Goal: Use online tool/utility: Utilize a website feature to perform a specific function

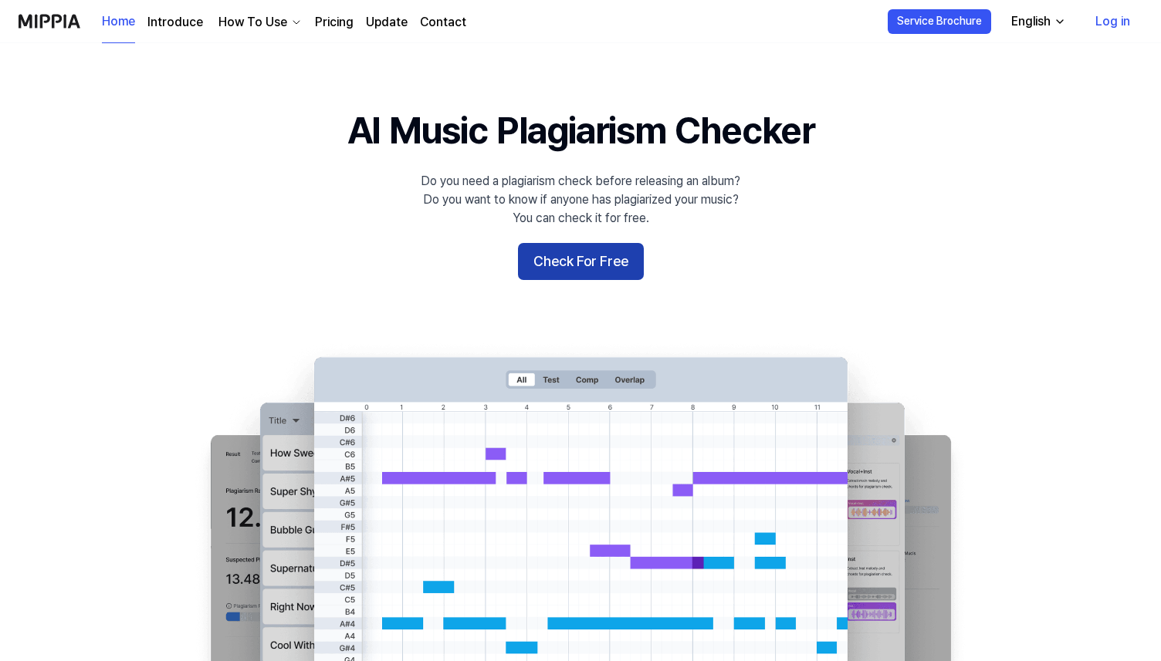
click at [575, 245] on button "Check For Free" at bounding box center [581, 261] width 126 height 37
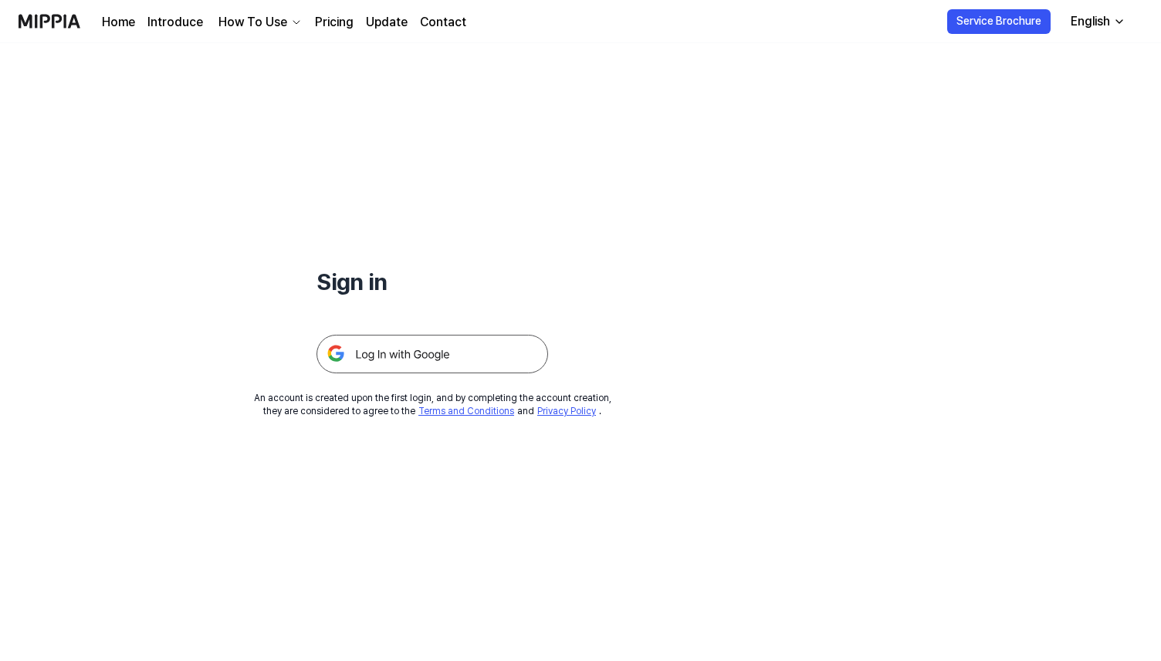
click at [468, 350] on img at bounding box center [431, 354] width 231 height 39
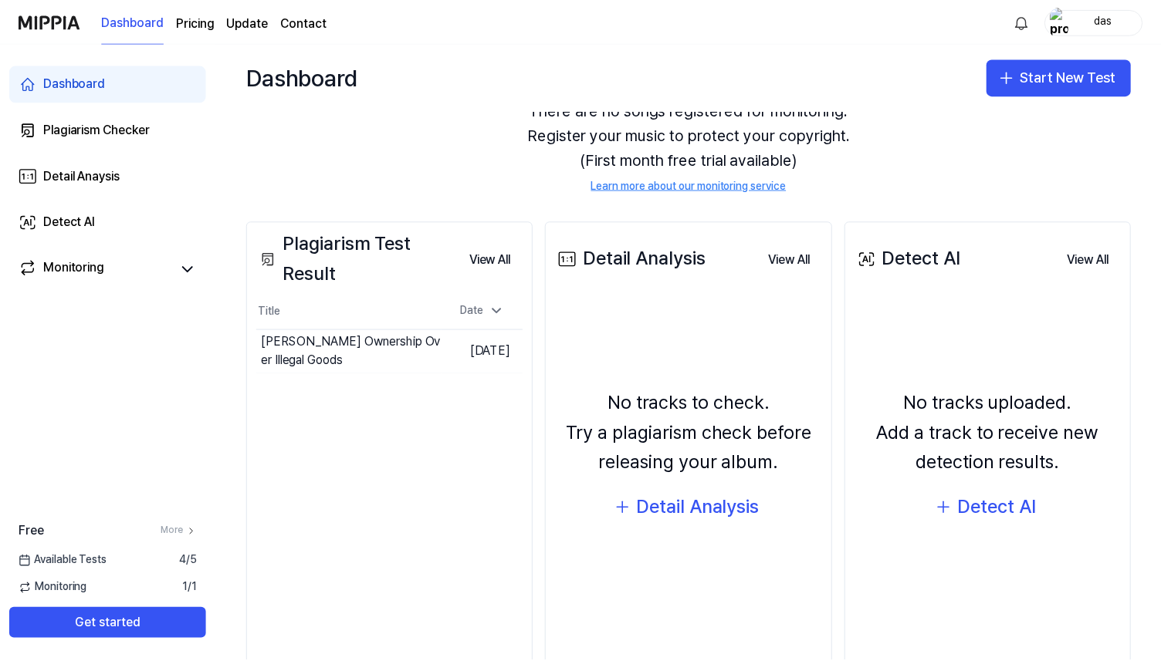
scroll to position [104, 0]
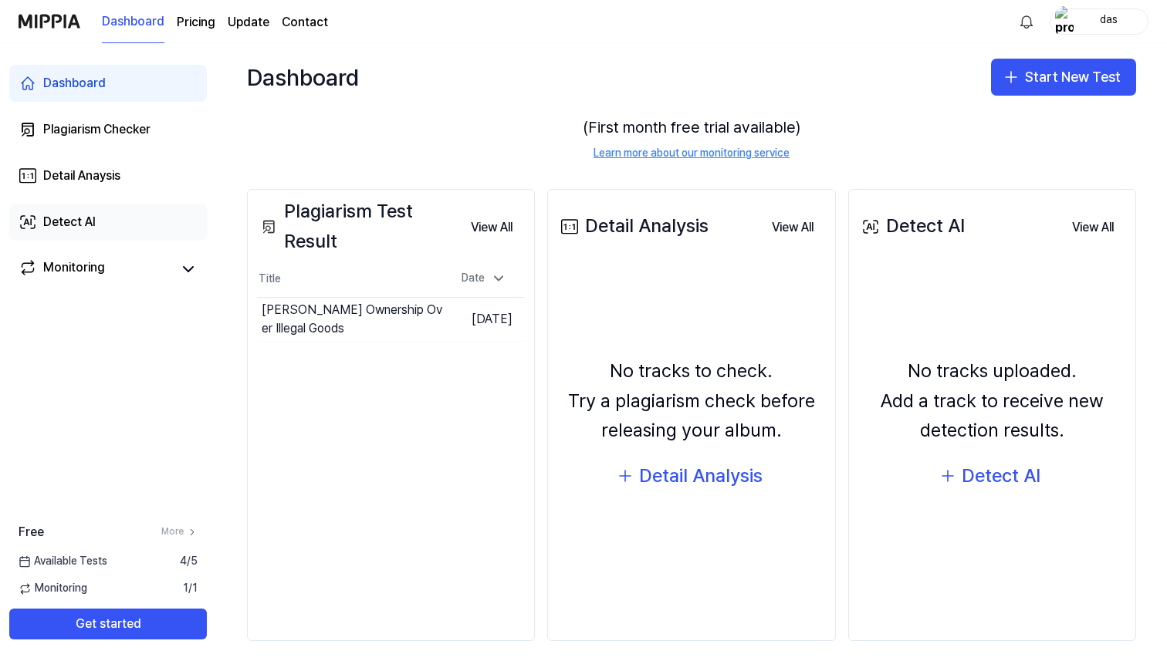
click at [97, 221] on link "Detect AI" at bounding box center [108, 222] width 198 height 37
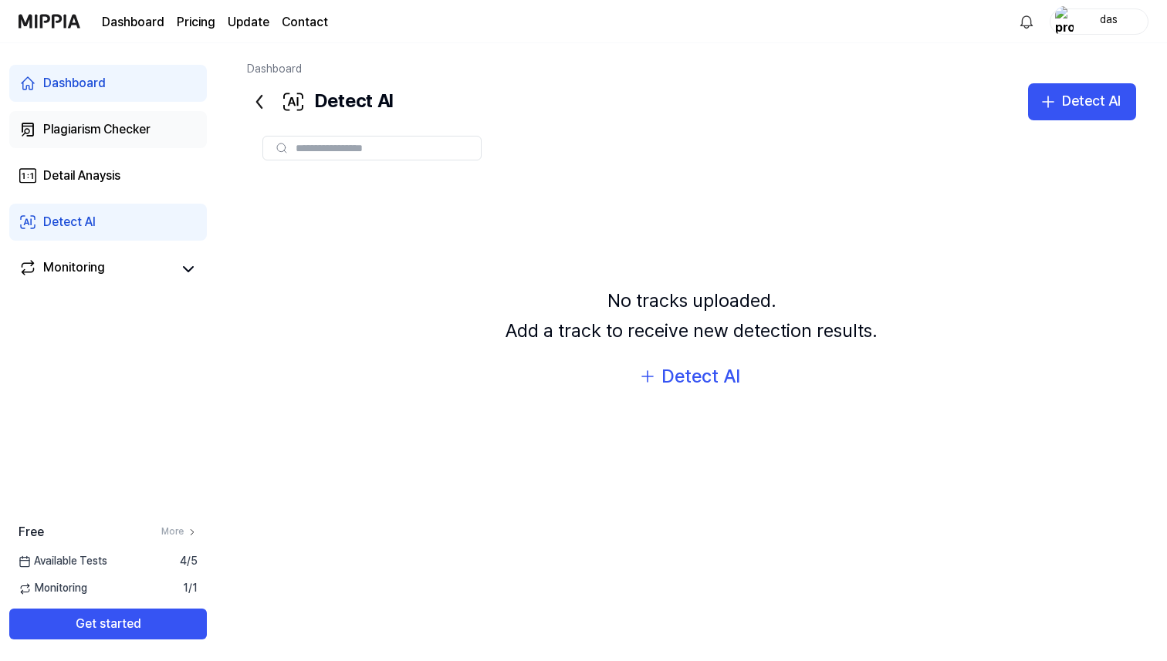
click at [116, 130] on div "Plagiarism Checker" at bounding box center [96, 129] width 107 height 19
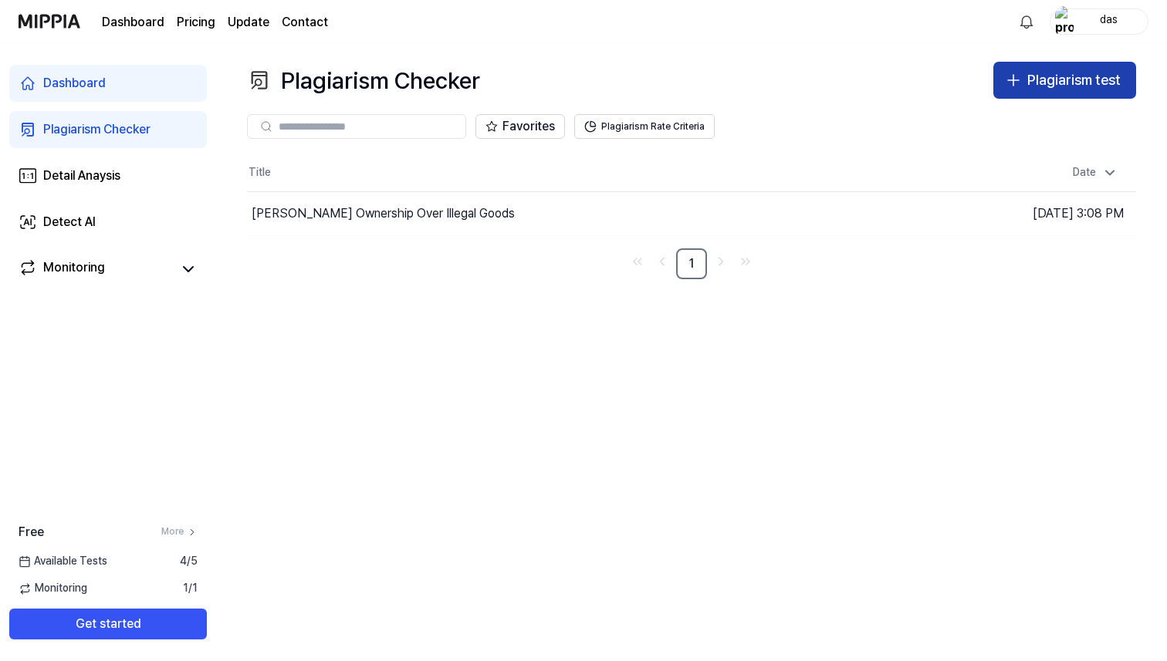
click at [1091, 76] on div "Plagiarism test" at bounding box center [1073, 80] width 93 height 22
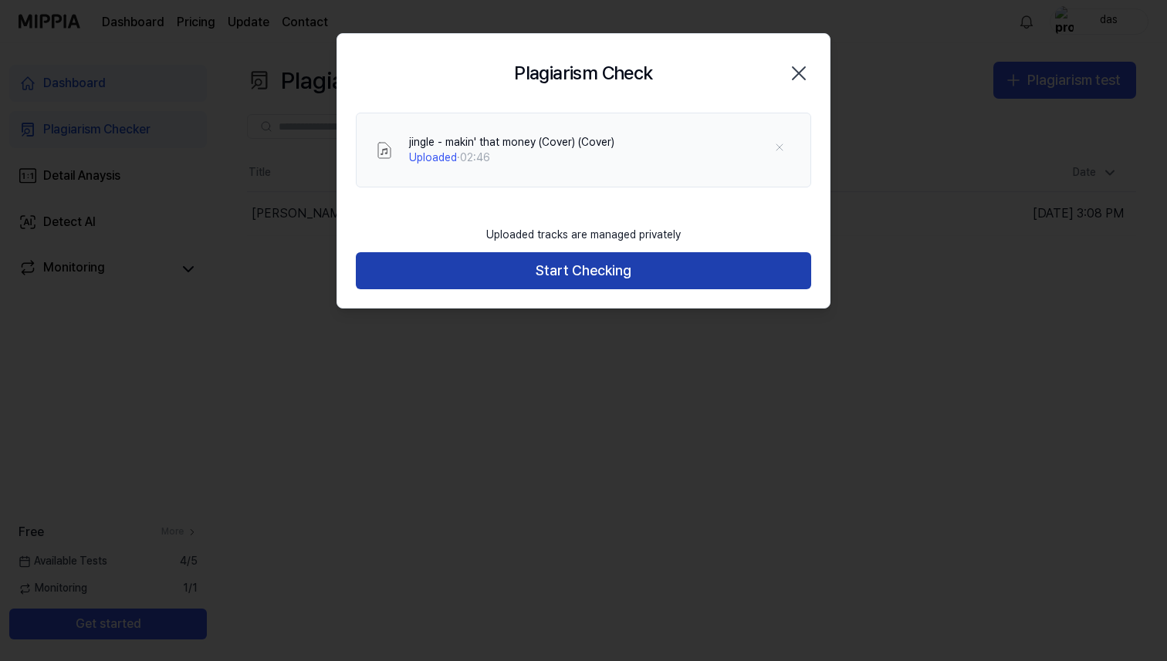
click at [613, 282] on button "Start Checking" at bounding box center [583, 270] width 455 height 37
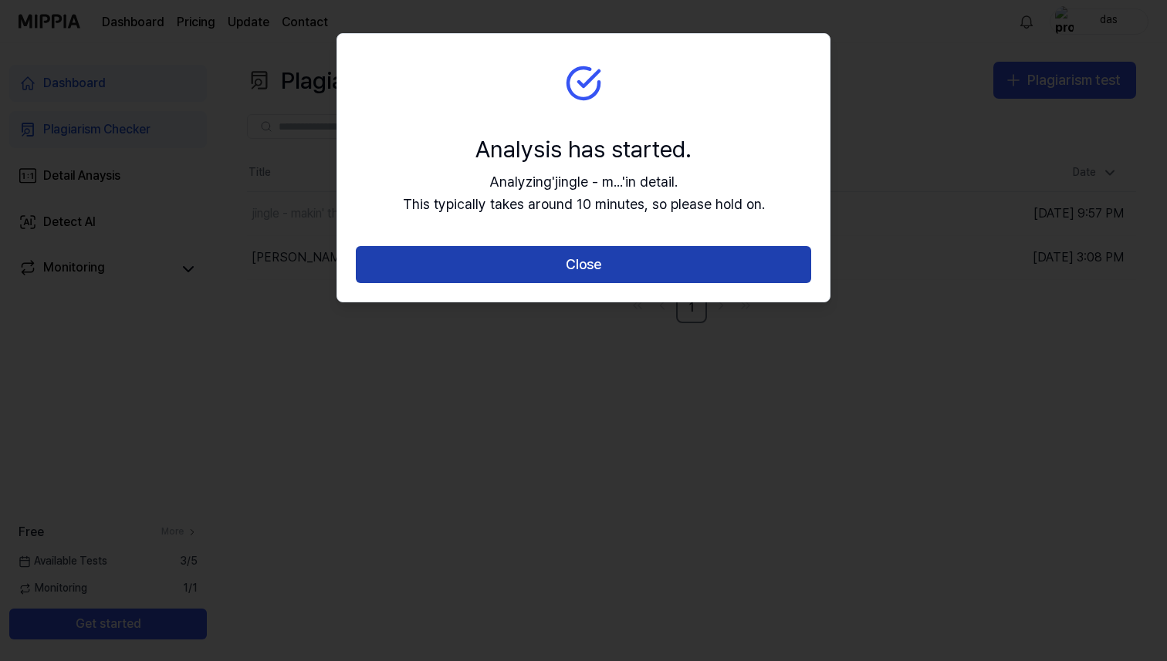
click at [619, 274] on button "Close" at bounding box center [583, 264] width 455 height 37
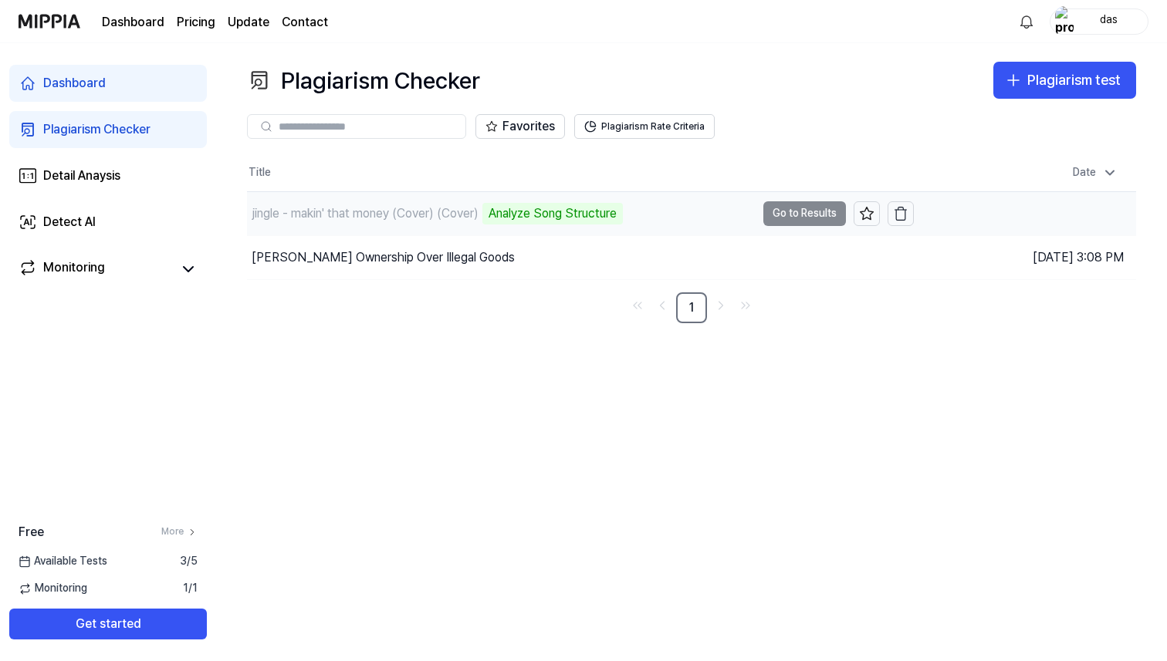
click at [796, 218] on td "jingle - makin' that money (Cover) (Cover) Analyze Song Structure Go to Results" at bounding box center [580, 213] width 667 height 43
click at [776, 211] on td "jingle - makin' that money (Cover) (Cover) Analyze Music Notes Go to Results" at bounding box center [580, 213] width 667 height 43
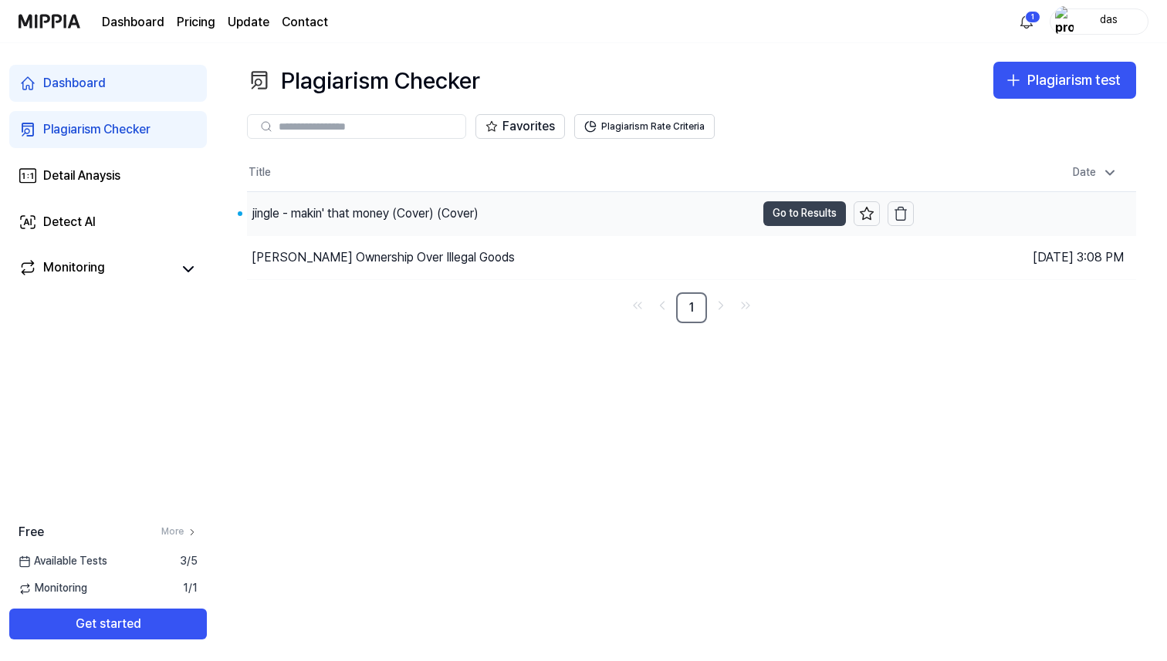
click at [802, 204] on button "Go to Results" at bounding box center [804, 213] width 83 height 25
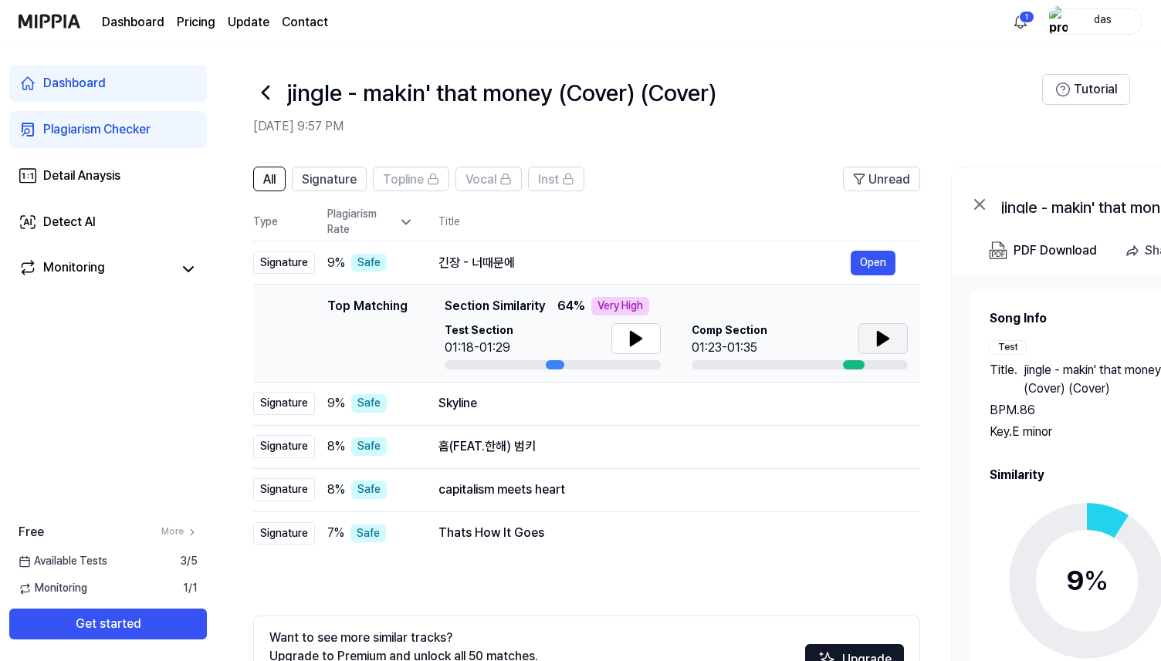
click at [863, 333] on button at bounding box center [882, 338] width 49 height 31
click at [634, 343] on icon at bounding box center [636, 338] width 19 height 19
click at [258, 95] on icon at bounding box center [265, 92] width 25 height 25
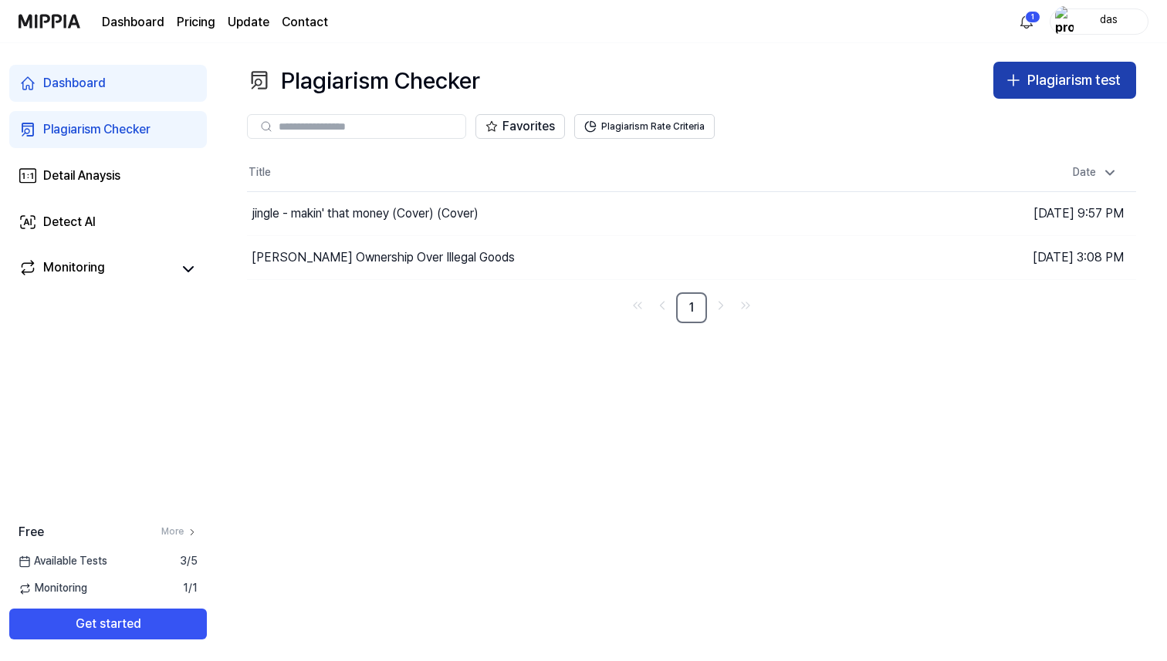
click at [1066, 82] on div "Plagiarism test" at bounding box center [1073, 80] width 93 height 22
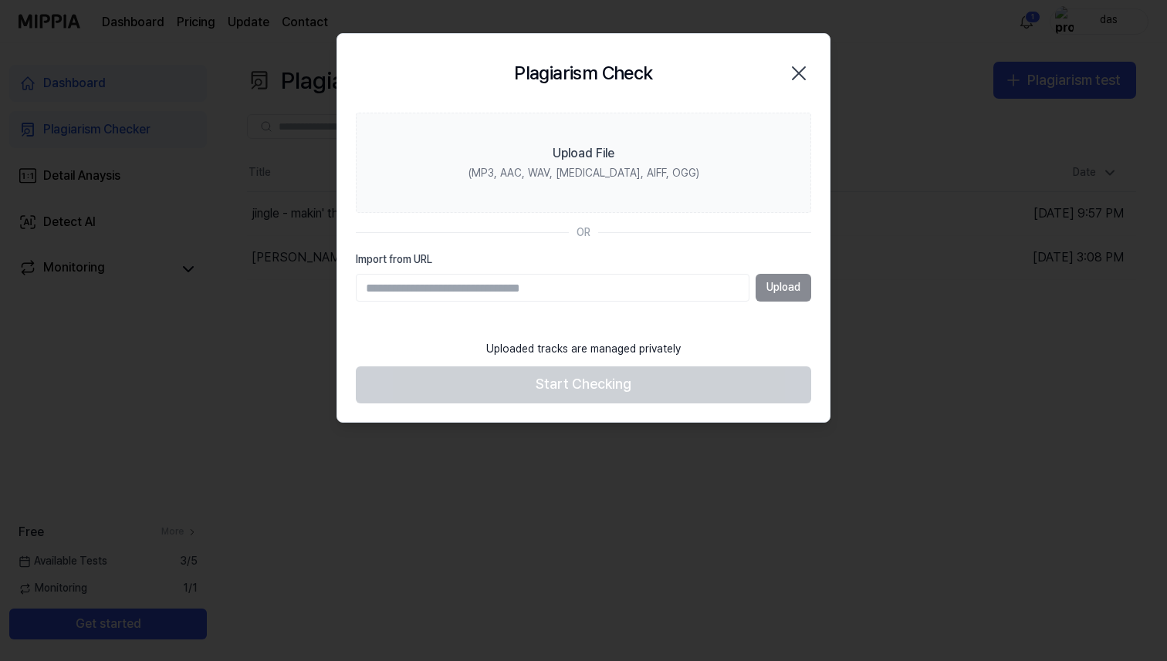
click at [823, 63] on div "Plagiarism Check Close" at bounding box center [583, 73] width 492 height 79
click at [803, 65] on icon "button" at bounding box center [798, 73] width 25 height 25
